Goal: Find contact information: Find contact information

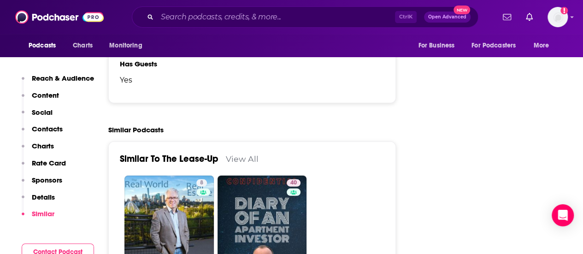
scroll to position [1221, 0]
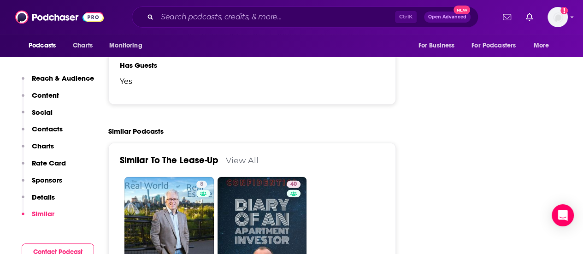
click at [44, 131] on p "Contacts" at bounding box center [47, 129] width 31 height 9
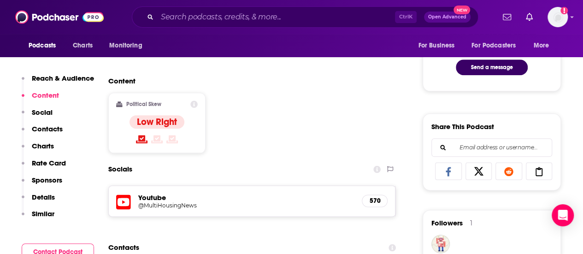
scroll to position [517, 0]
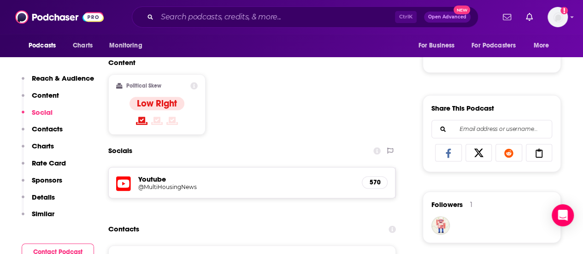
click at [149, 182] on h5 "Youtube" at bounding box center [246, 179] width 216 height 9
click at [150, 184] on h5 "@MultiHousingNews" at bounding box center [212, 187] width 148 height 7
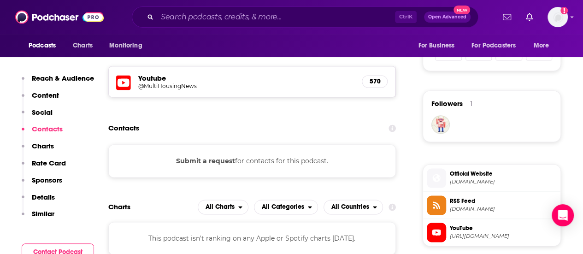
scroll to position [628, 0]
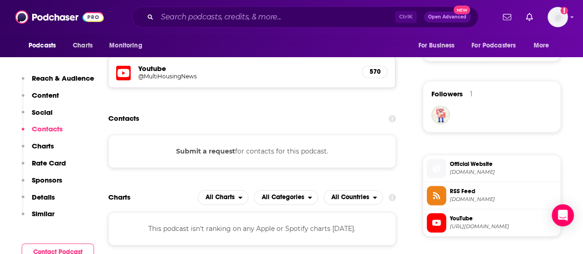
click at [219, 148] on button "Submit a request" at bounding box center [205, 151] width 59 height 10
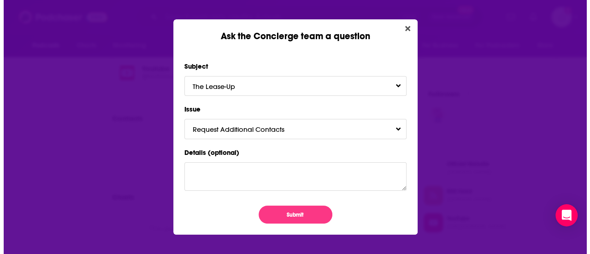
scroll to position [0, 0]
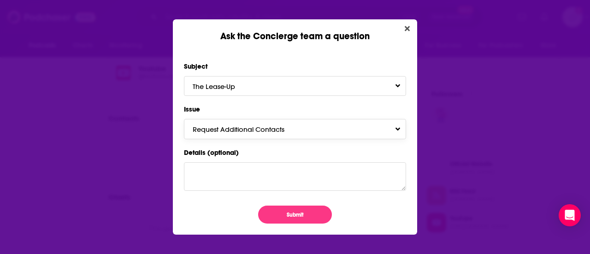
click at [255, 129] on span "Request Additional Contacts" at bounding box center [248, 129] width 110 height 9
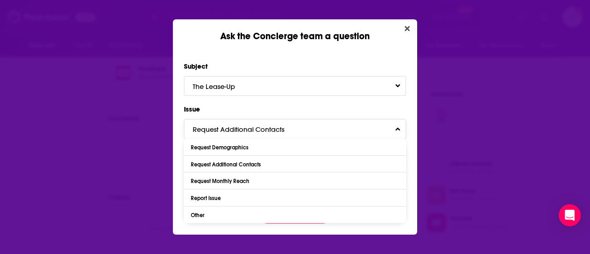
click at [253, 130] on span "Request Additional Contacts" at bounding box center [248, 129] width 110 height 9
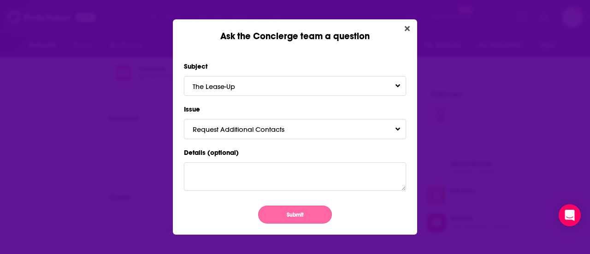
click at [275, 208] on button "Submit" at bounding box center [295, 215] width 74 height 18
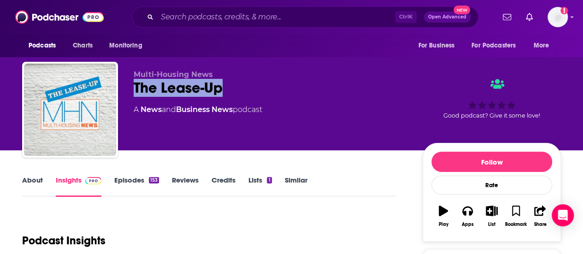
drag, startPoint x: 129, startPoint y: 83, endPoint x: 252, endPoint y: 92, distance: 123.5
click at [252, 92] on div "Multi-Housing News The Lease-Up A News and Business News podcast Good podcast? …" at bounding box center [291, 112] width 539 height 100
copy h2 "The Lease-Up"
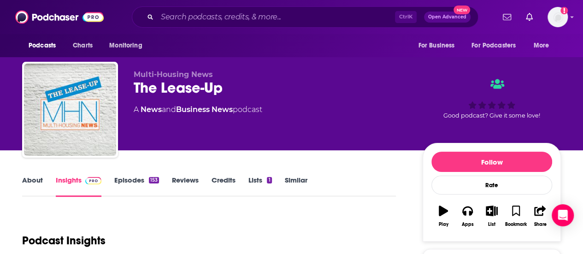
click at [28, 180] on link "About" at bounding box center [32, 186] width 21 height 21
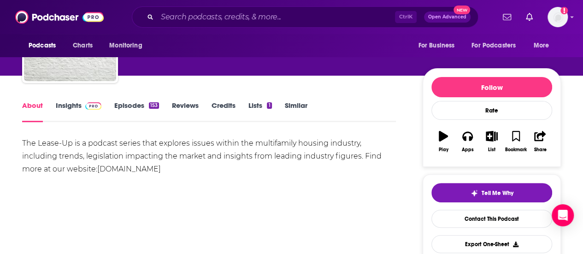
scroll to position [74, 0]
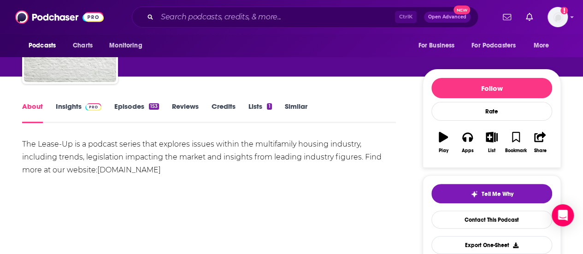
drag, startPoint x: 243, startPoint y: 170, endPoint x: 98, endPoint y: 166, distance: 144.9
click at [98, 166] on div "The Lease-Up is a podcast series that explores issues within the multifamily ho…" at bounding box center [209, 157] width 374 height 39
copy link "[DOMAIN_NAME]"
